Goal: Obtain resource: Download file/media

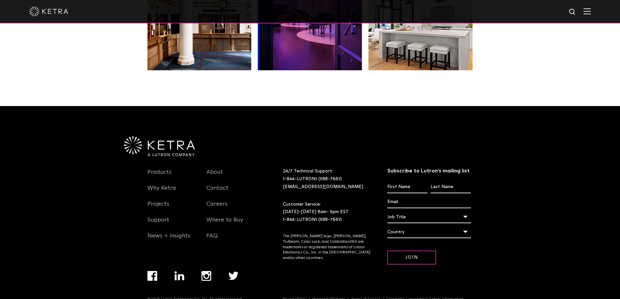
scroll to position [1369, 0]
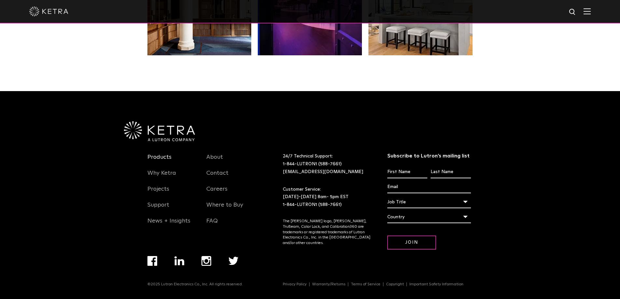
click at [152, 154] on link "Products" at bounding box center [159, 161] width 24 height 15
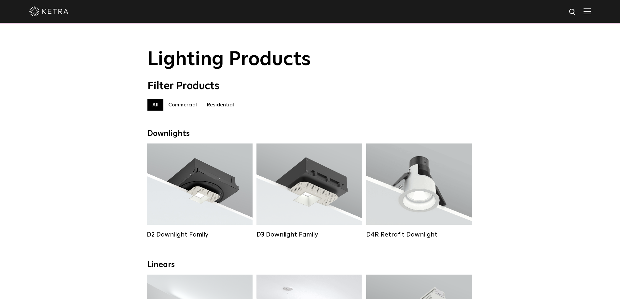
click at [172, 106] on label "Commercial" at bounding box center [182, 105] width 38 height 12
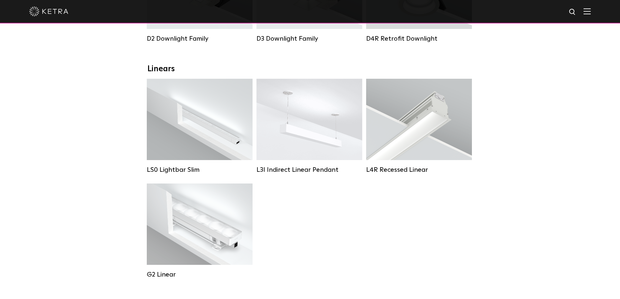
scroll to position [228, 0]
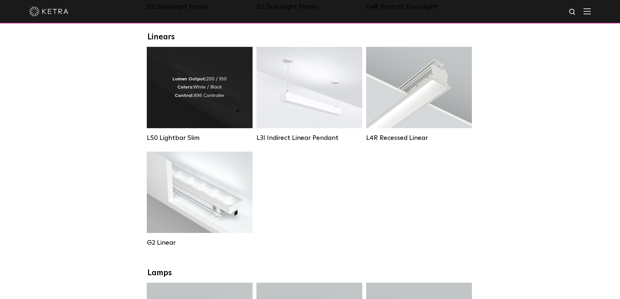
click at [193, 98] on strong "Control:" at bounding box center [184, 95] width 19 height 5
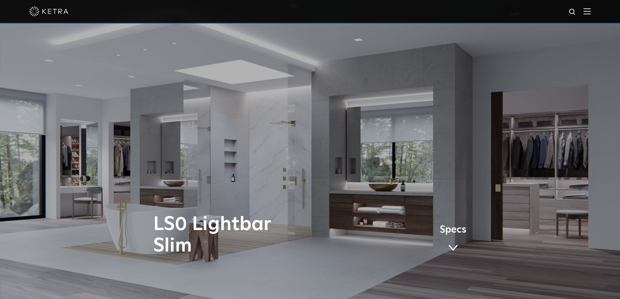
click at [453, 247] on span at bounding box center [453, 247] width 10 height 7
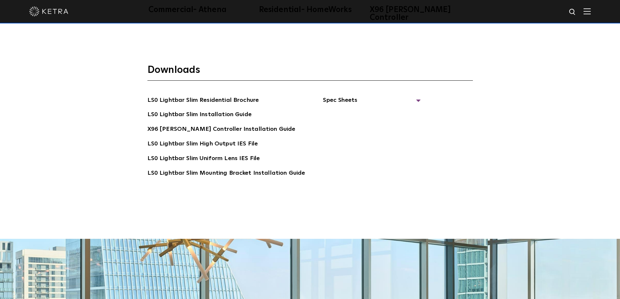
scroll to position [1353, 0]
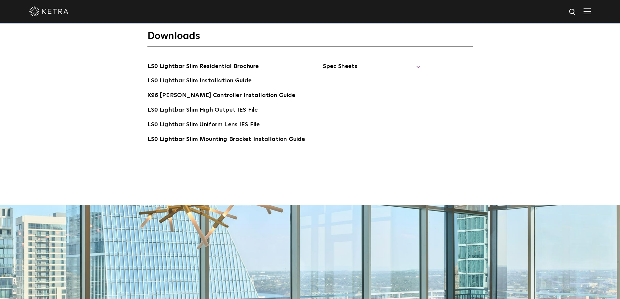
click at [341, 62] on span "Spec Sheets" at bounding box center [372, 69] width 98 height 14
click at [375, 76] on link "LS0 Lightbar Slim Spec Sheet" at bounding box center [373, 81] width 84 height 10
